Goal: Information Seeking & Learning: Learn about a topic

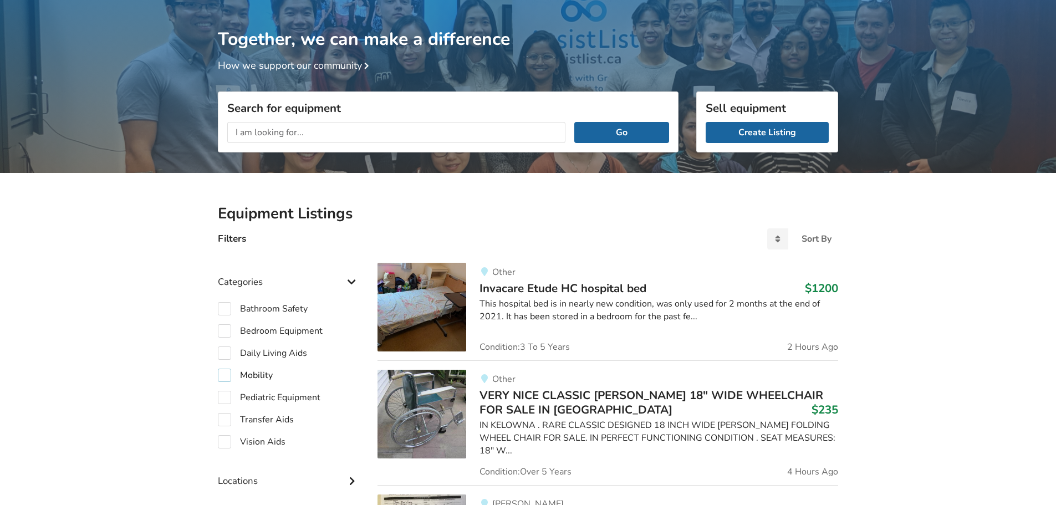
click at [223, 369] on label "Mobility" at bounding box center [245, 375] width 55 height 13
checkbox input "true"
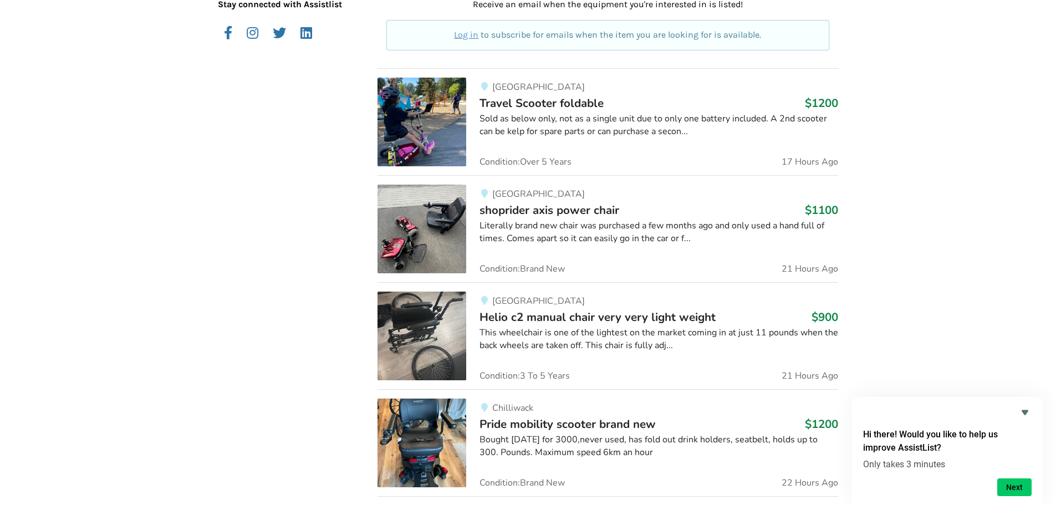
scroll to position [779, 0]
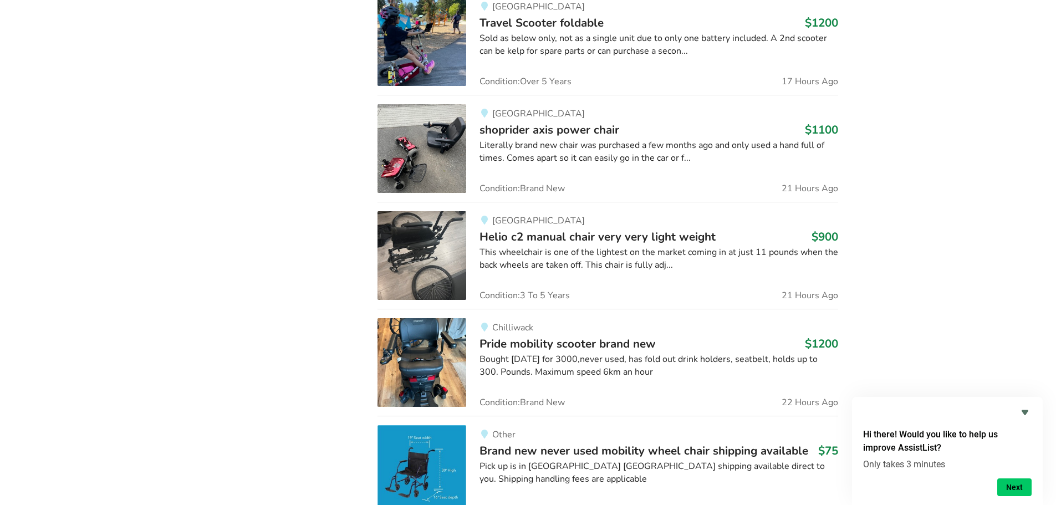
click at [441, 344] on img at bounding box center [422, 362] width 89 height 89
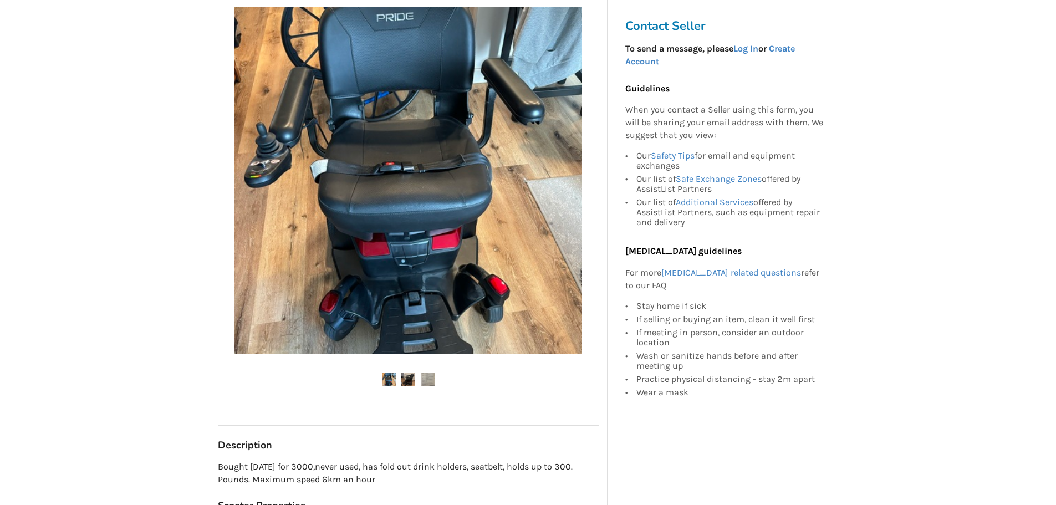
scroll to position [222, 0]
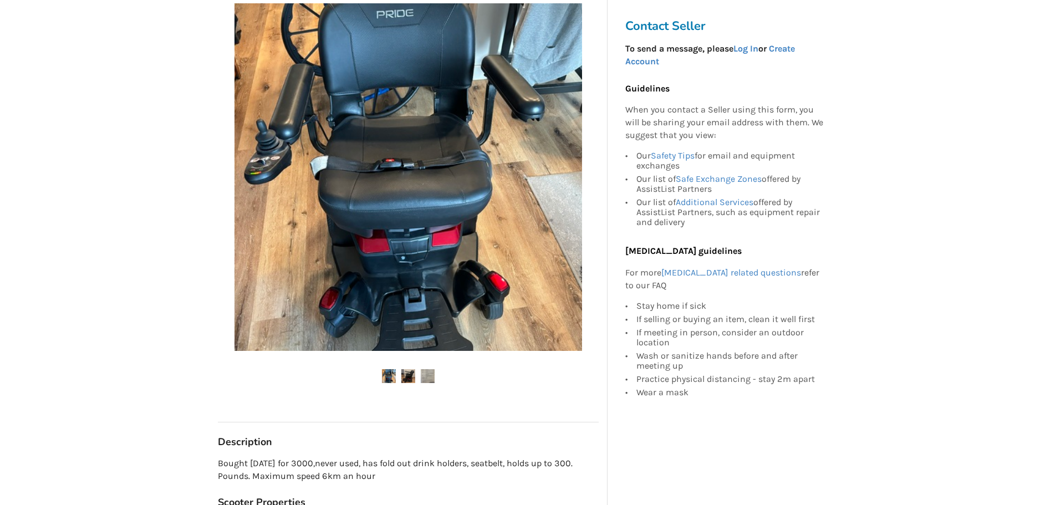
click at [407, 374] on img at bounding box center [408, 376] width 14 height 14
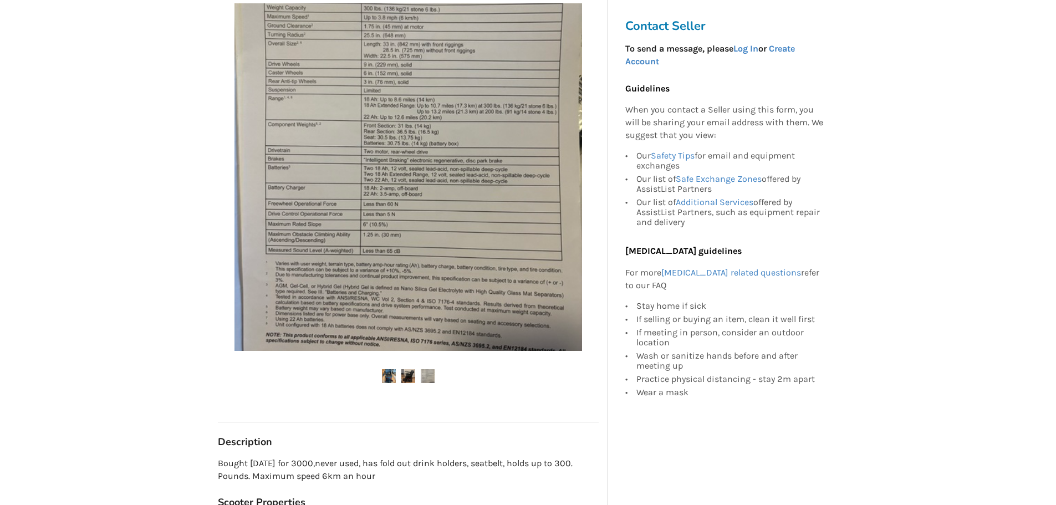
click at [427, 381] on img at bounding box center [428, 376] width 14 height 14
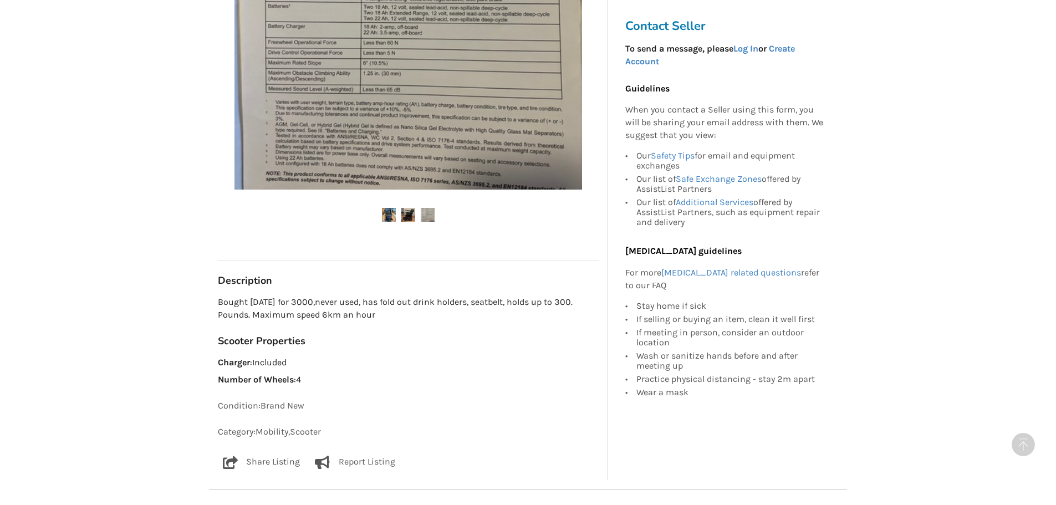
scroll to position [388, 0]
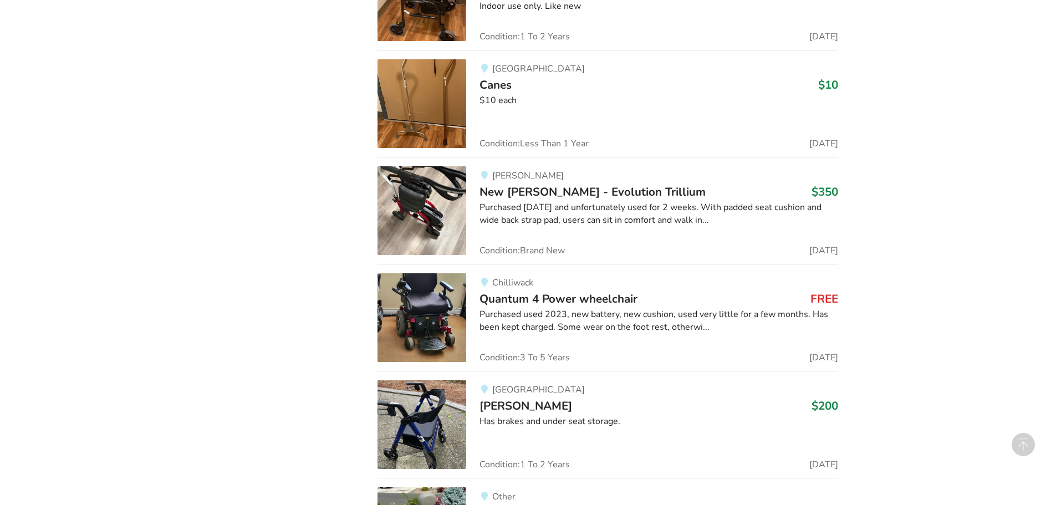
scroll to position [2220, 0]
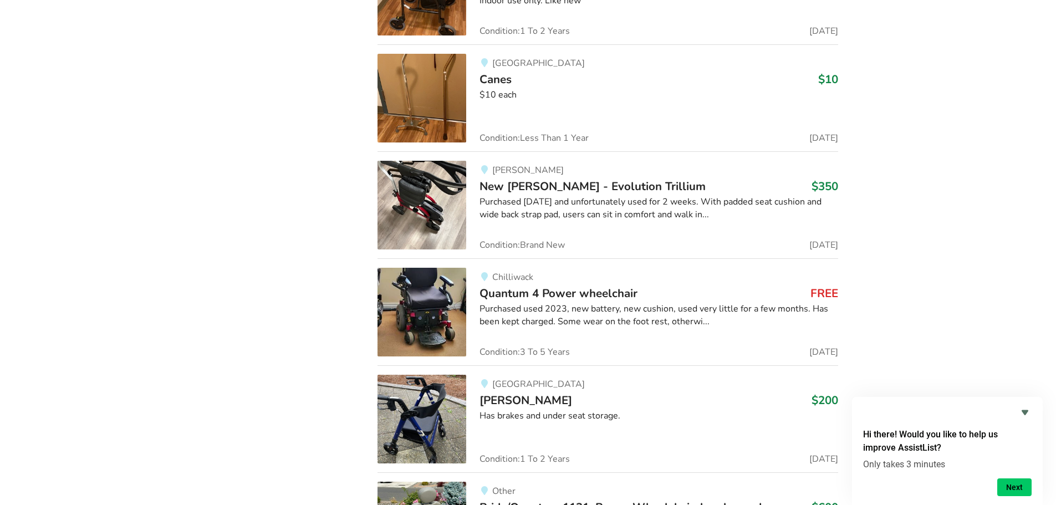
click at [575, 285] on span "Quantum 4 Power wheelchair" at bounding box center [559, 293] width 158 height 16
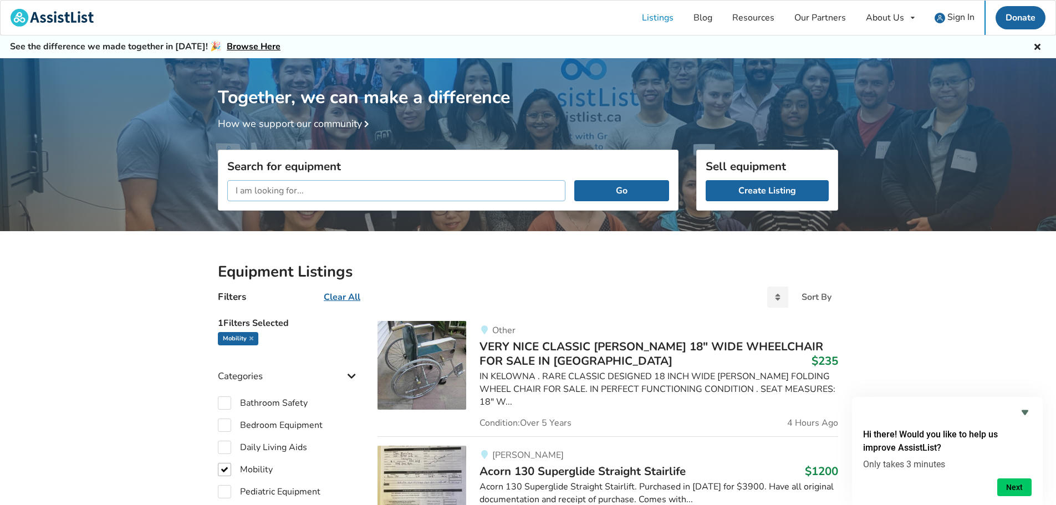
scroll to position [2141, 0]
